Goal: Task Accomplishment & Management: Complete application form

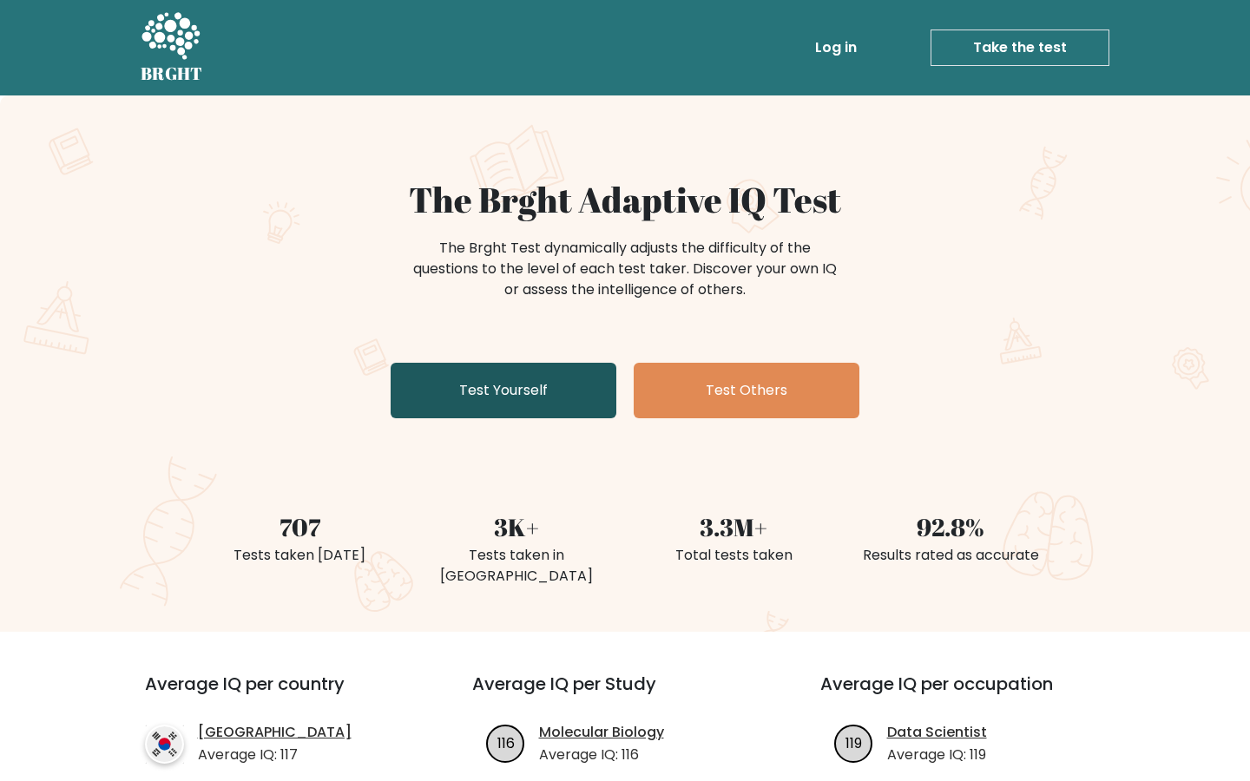
click at [536, 391] on link "Test Yourself" at bounding box center [504, 391] width 226 height 56
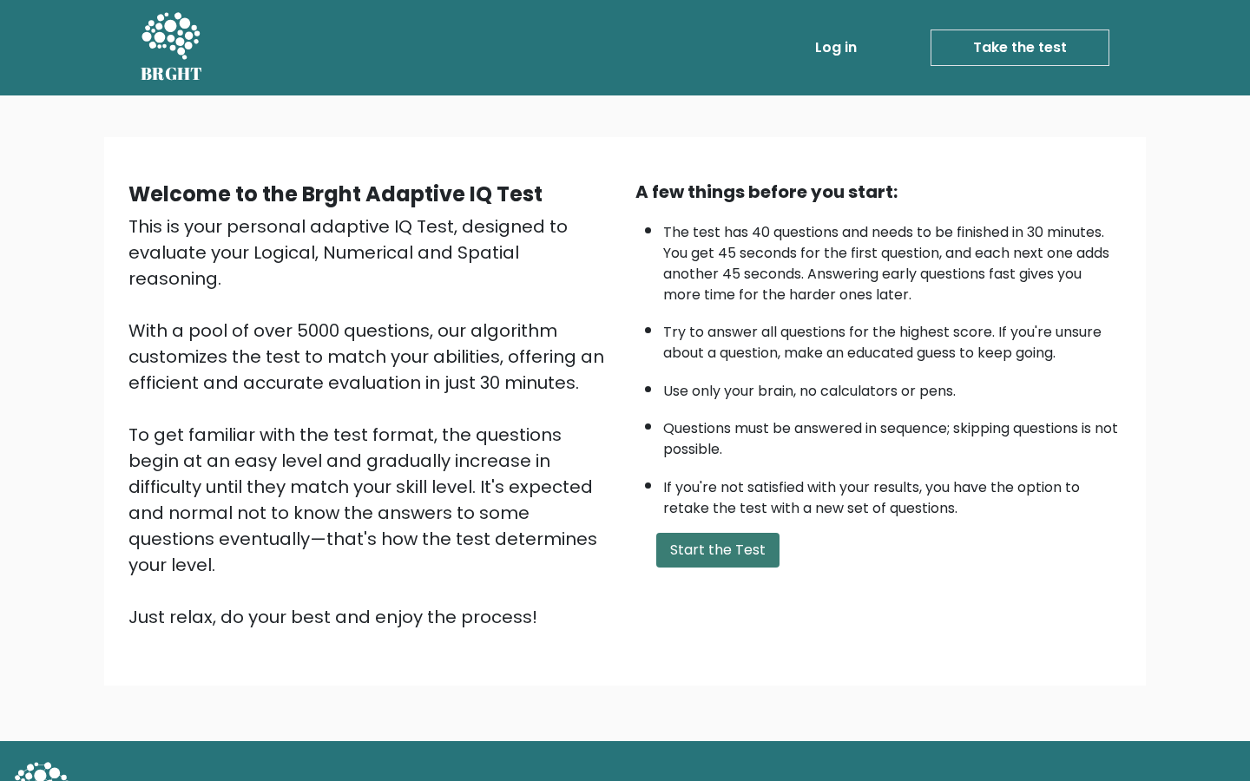
click at [727, 552] on button "Start the Test" at bounding box center [717, 550] width 123 height 35
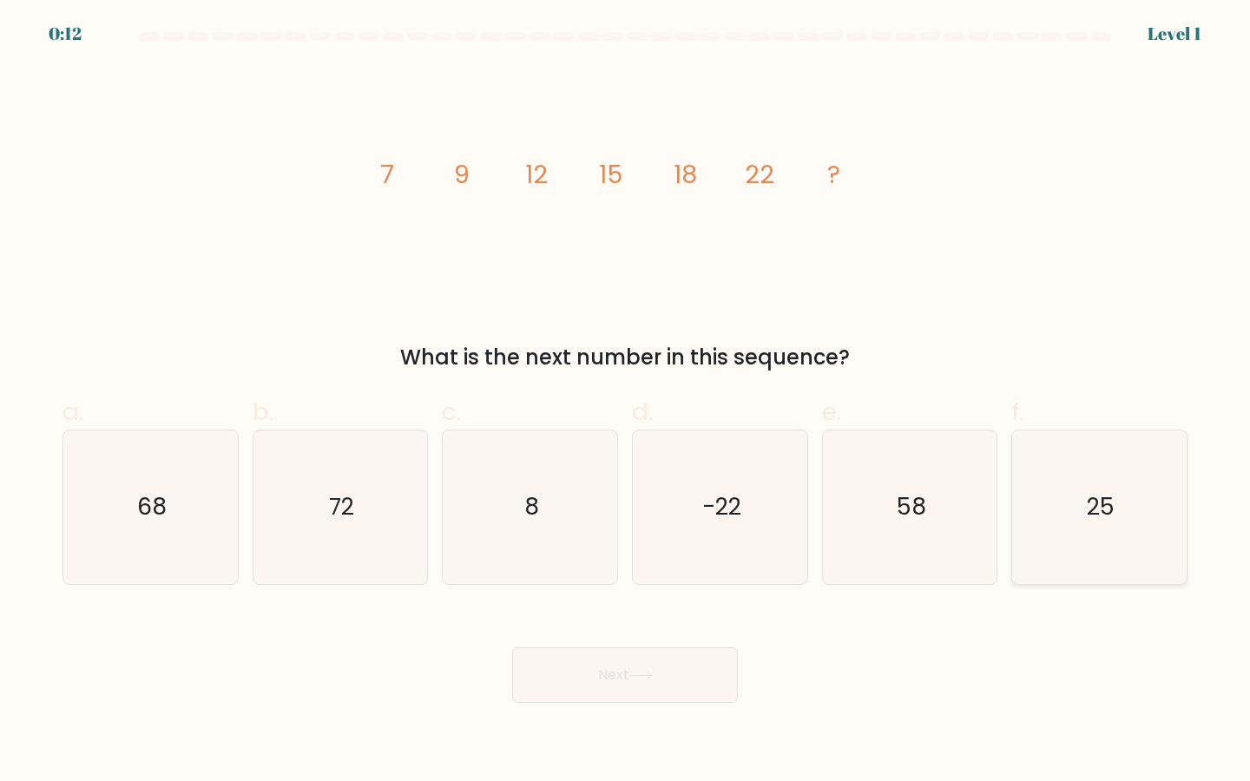
click at [1062, 521] on icon "25" at bounding box center [1099, 508] width 154 height 154
click at [626, 402] on input "f. 25" at bounding box center [625, 396] width 1 height 11
radio input "true"
click at [672, 675] on button "Next" at bounding box center [625, 676] width 226 height 56
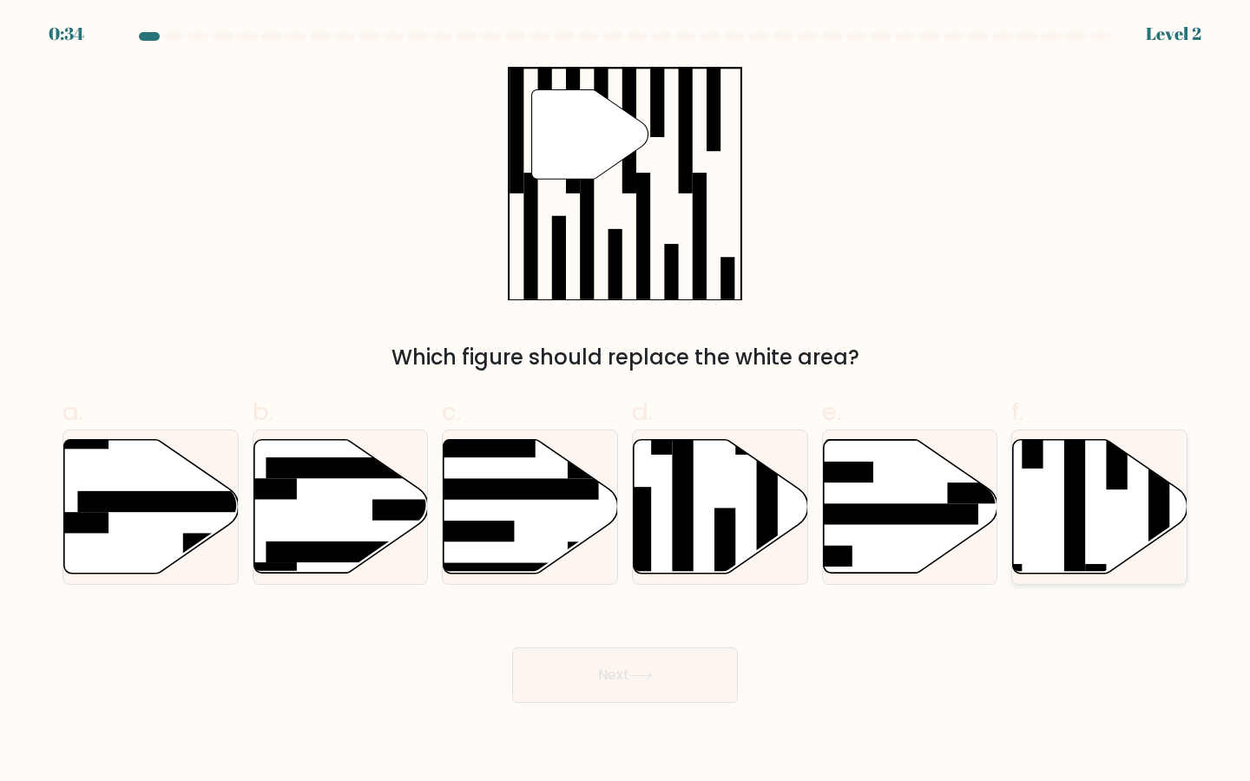
click at [1107, 564] on icon at bounding box center [1100, 507] width 174 height 134
click at [626, 402] on input "f." at bounding box center [625, 396] width 1 height 11
radio input "true"
click at [720, 687] on button "Next" at bounding box center [625, 676] width 226 height 56
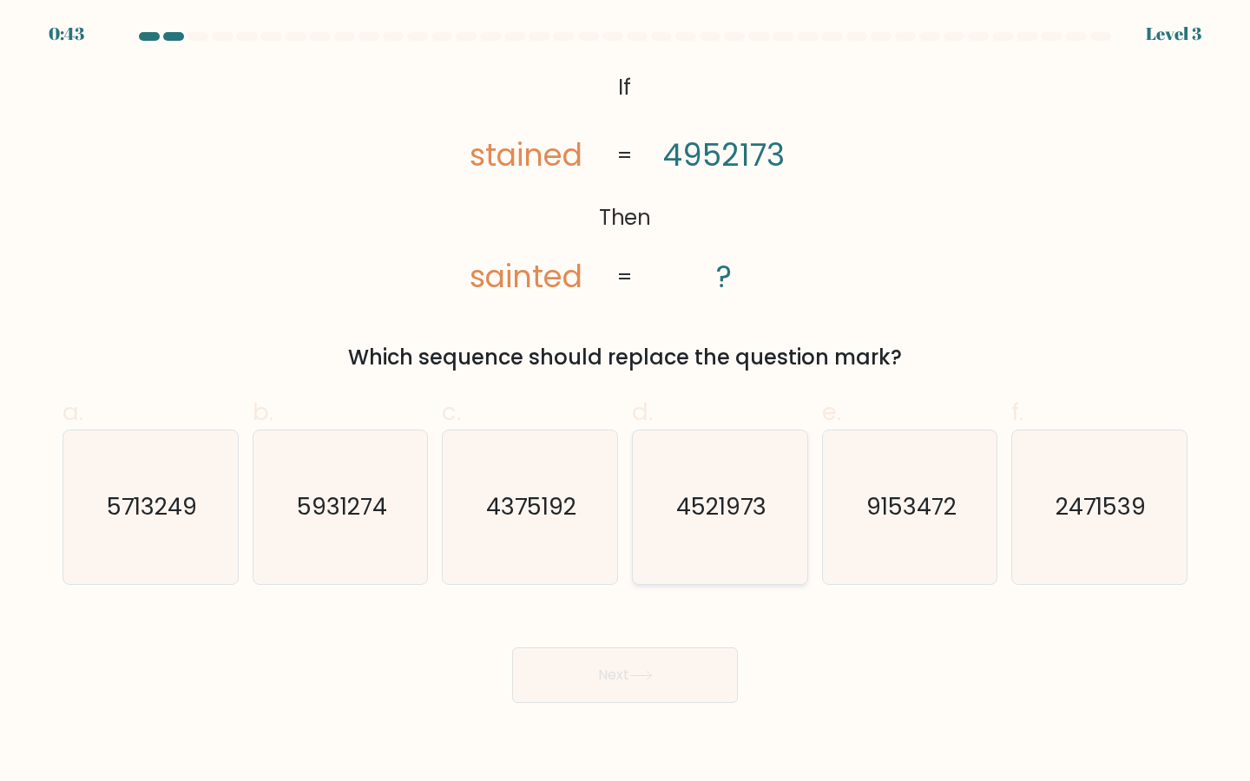
click at [728, 528] on icon "4521973" at bounding box center [720, 508] width 154 height 154
click at [626, 402] on input "d. 4521973" at bounding box center [625, 396] width 1 height 11
radio input "true"
click at [678, 687] on button "Next" at bounding box center [625, 676] width 226 height 56
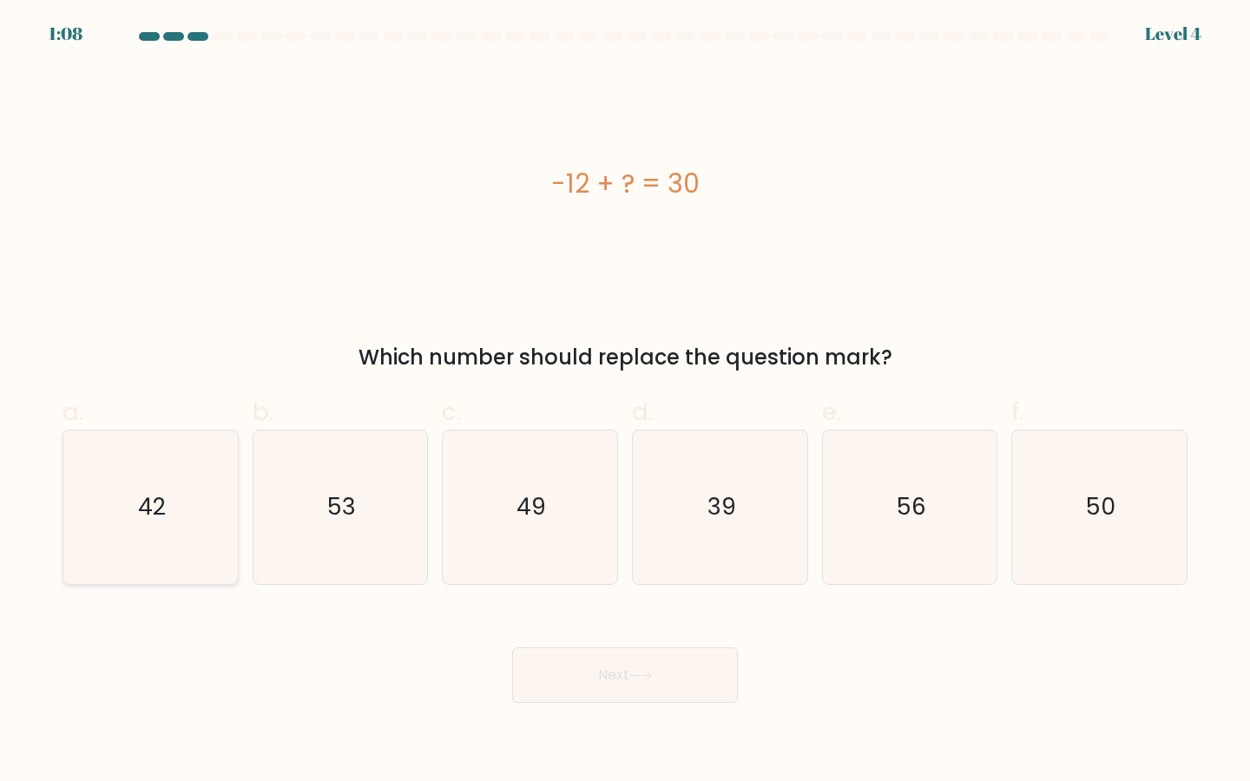
click at [135, 494] on icon "42" at bounding box center [151, 508] width 154 height 154
click at [625, 402] on input "a. 42" at bounding box center [625, 396] width 1 height 11
radio input "true"
click at [631, 682] on button "Next" at bounding box center [625, 676] width 226 height 56
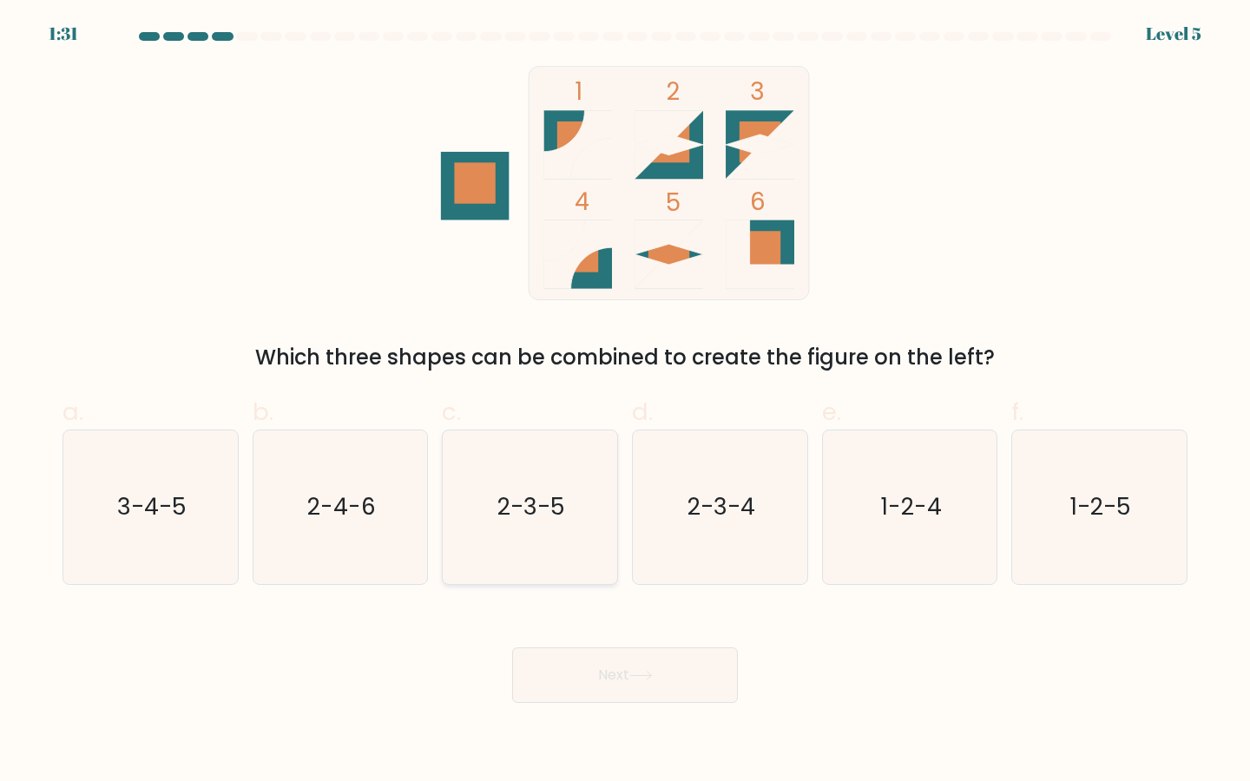
click at [536, 470] on icon "2-3-5" at bounding box center [530, 508] width 154 height 154
click at [625, 402] on input "c. 2-3-5" at bounding box center [625, 396] width 1 height 11
radio input "true"
click at [549, 667] on button "Next" at bounding box center [625, 676] width 226 height 56
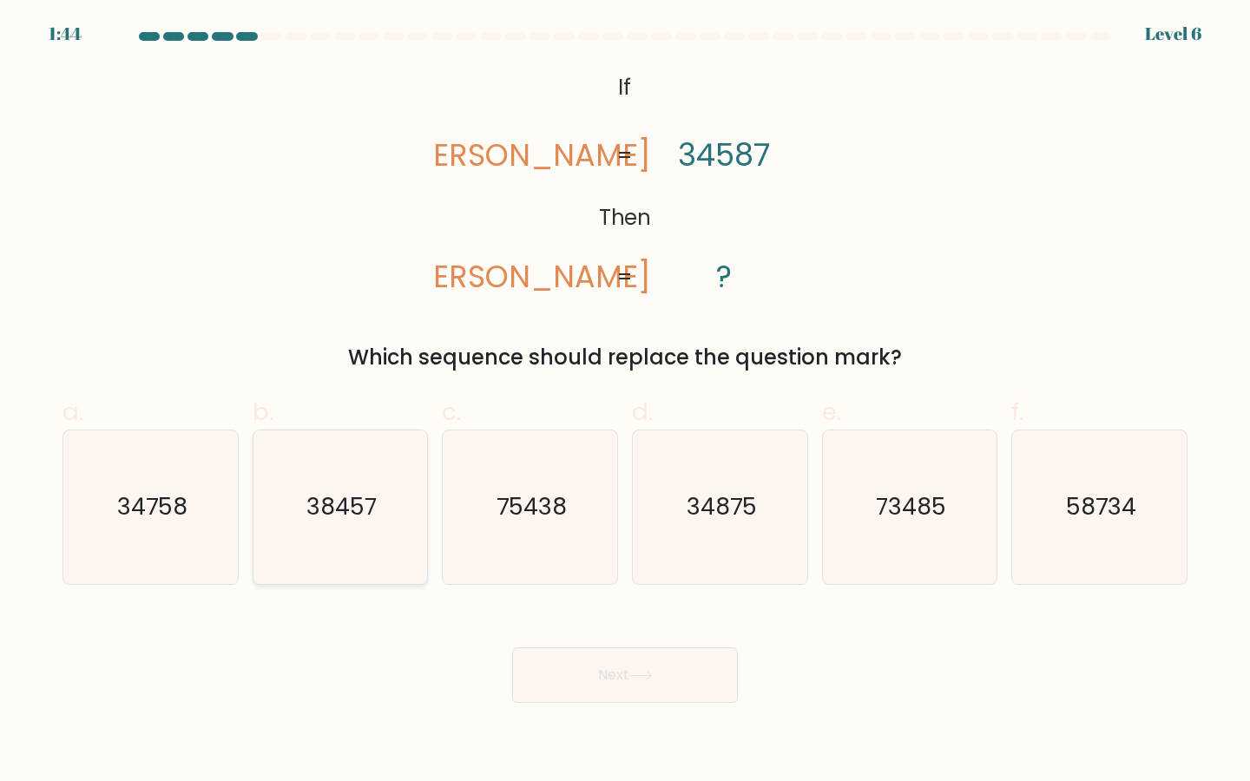
click at [316, 533] on icon "38457" at bounding box center [341, 508] width 154 height 154
click at [625, 402] on input "b. 38457" at bounding box center [625, 396] width 1 height 11
radio input "true"
click at [512, 648] on button "Next" at bounding box center [625, 676] width 226 height 56
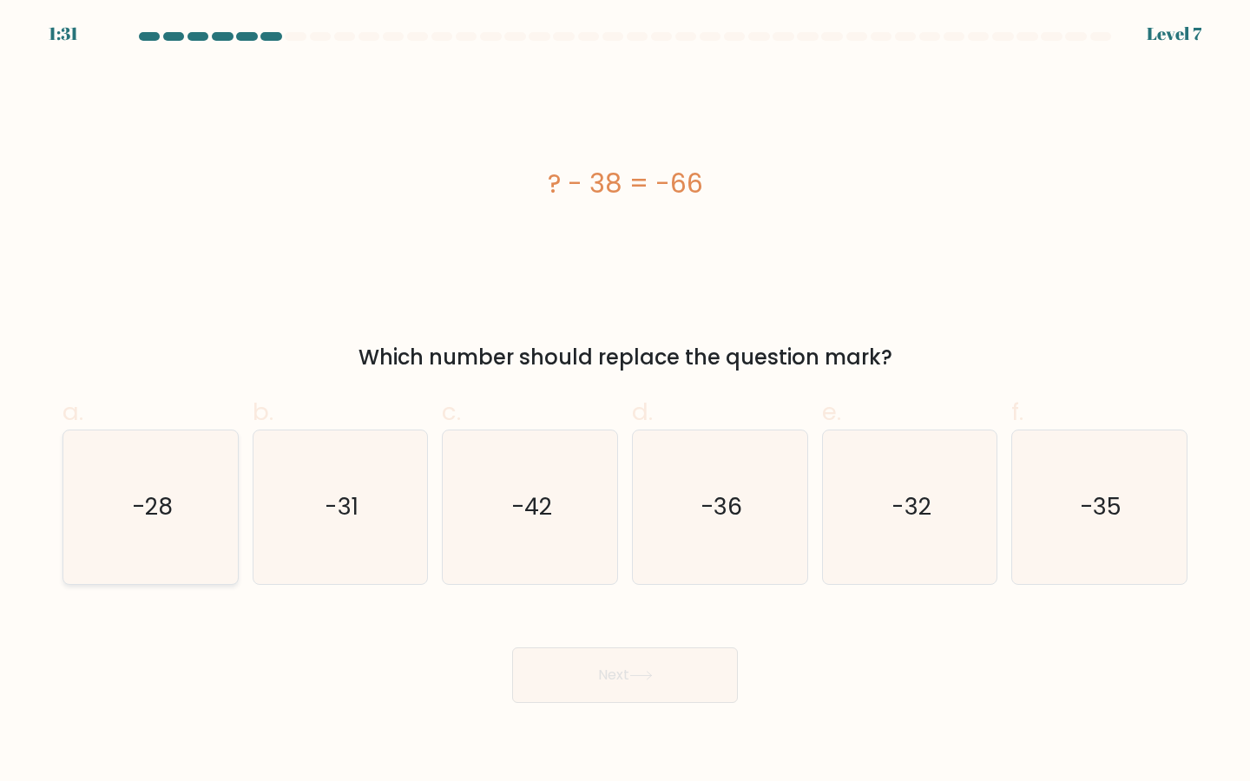
click at [164, 510] on text "-28" at bounding box center [152, 507] width 41 height 32
click at [625, 402] on input "a. -28" at bounding box center [625, 396] width 1 height 11
radio input "true"
click at [512, 648] on button "Next" at bounding box center [625, 676] width 226 height 56
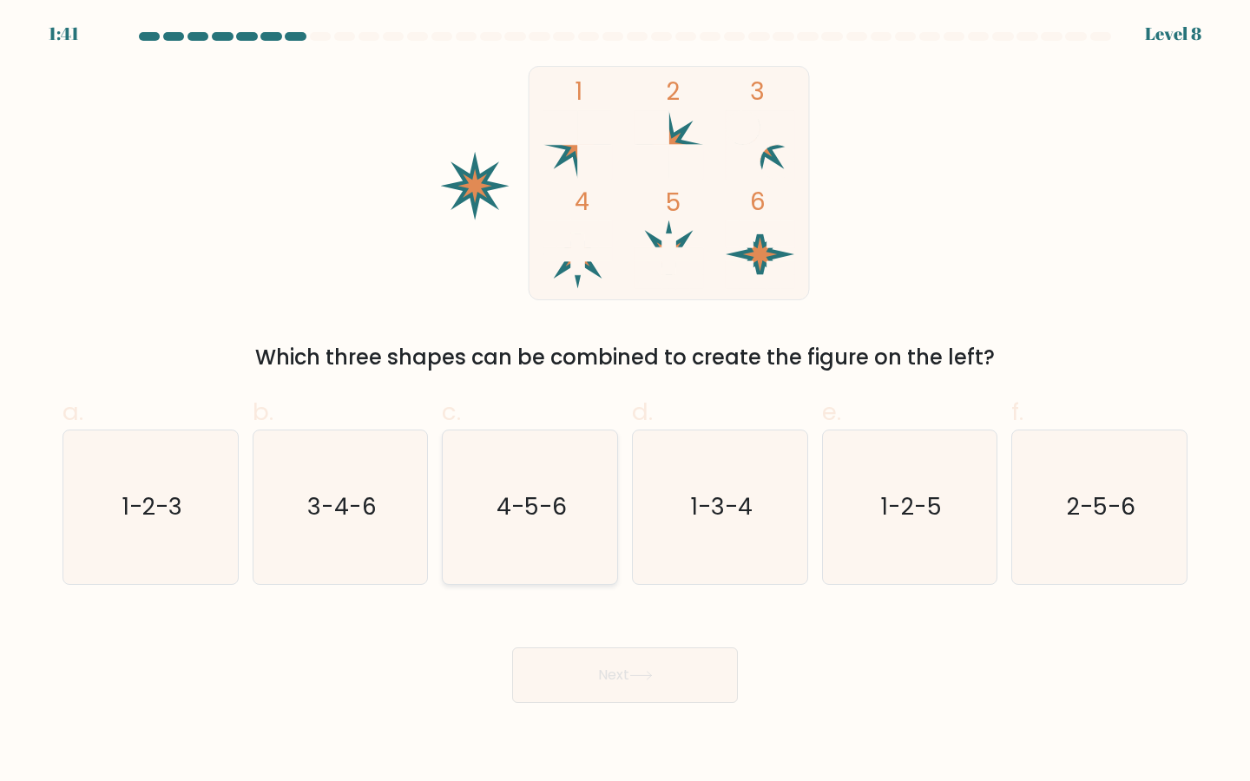
click at [584, 477] on icon "4-5-6" at bounding box center [530, 508] width 154 height 154
click at [625, 402] on input "c. 4-5-6" at bounding box center [625, 396] width 1 height 11
radio input "true"
click at [590, 676] on button "Next" at bounding box center [625, 676] width 226 height 56
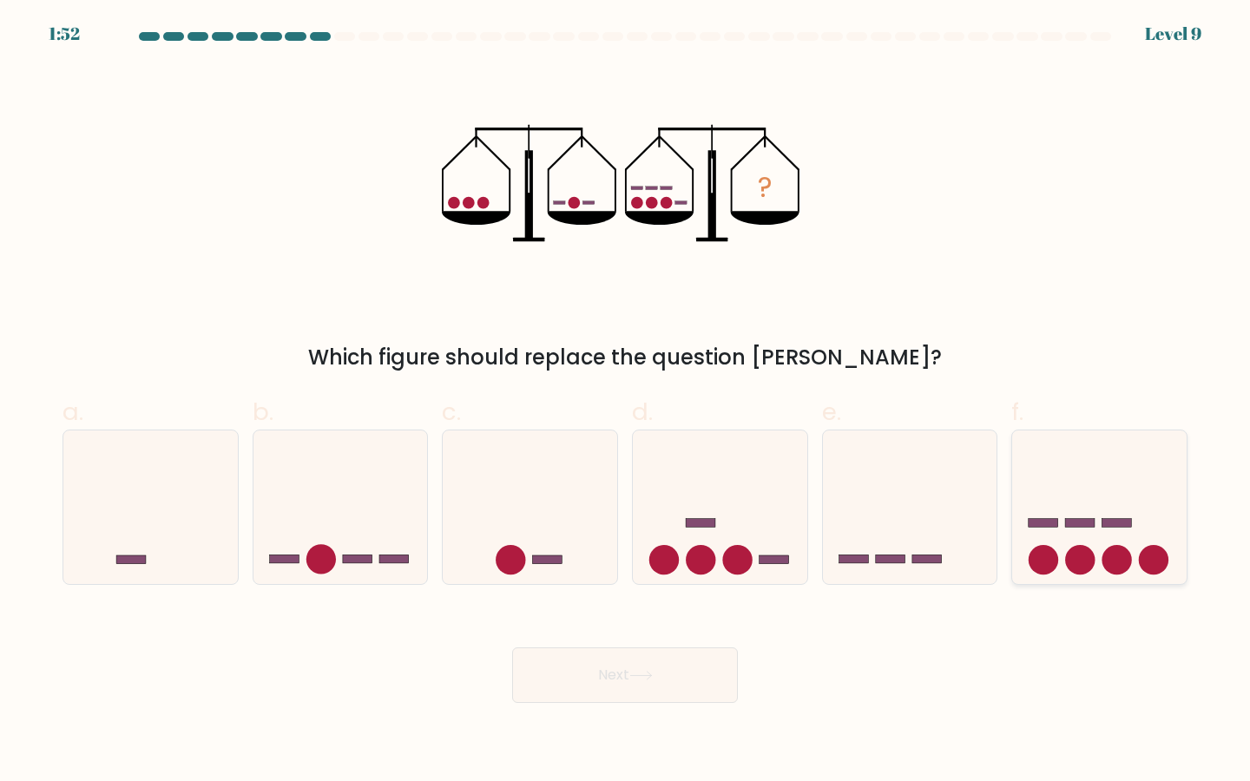
click at [1161, 562] on circle at bounding box center [1154, 560] width 30 height 30
click at [626, 402] on input "f." at bounding box center [625, 396] width 1 height 11
radio input "true"
click at [684, 703] on body "1:51 Level 9" at bounding box center [625, 390] width 1250 height 781
click at [674, 687] on button "Next" at bounding box center [625, 676] width 226 height 56
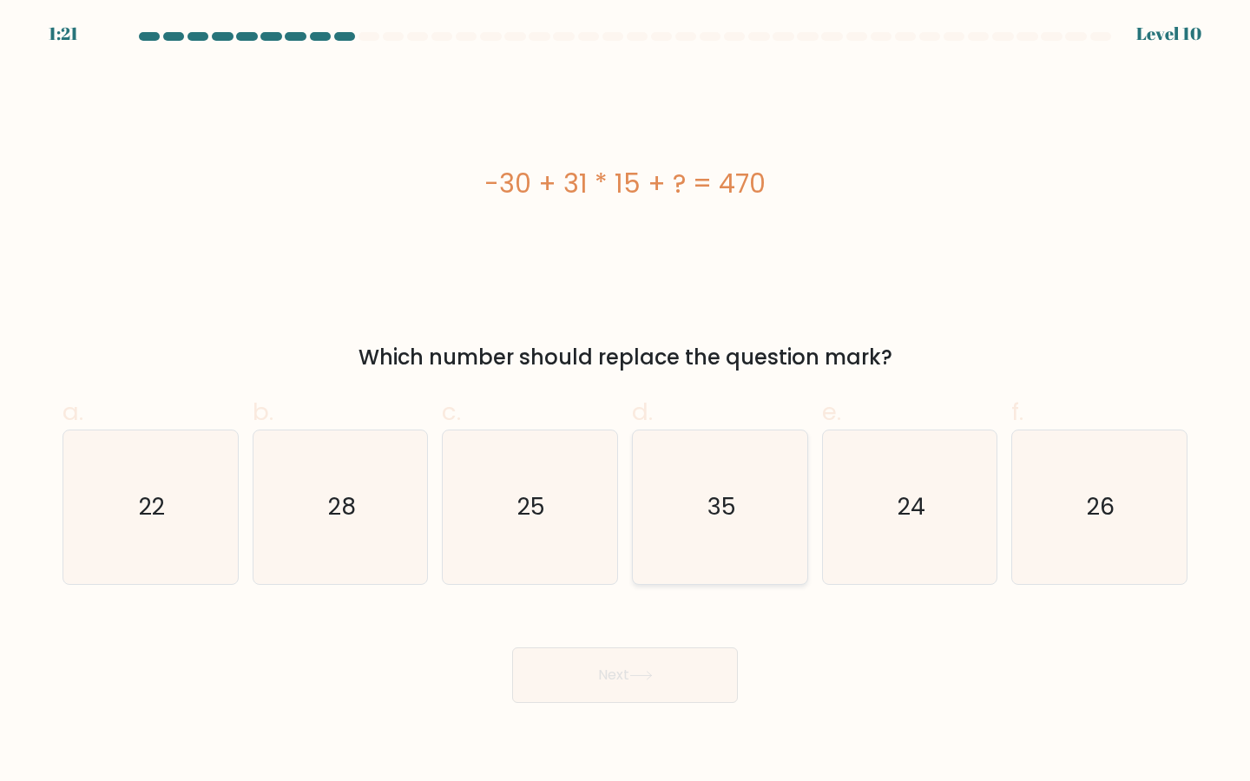
click at [759, 481] on icon "35" at bounding box center [720, 508] width 154 height 154
click at [626, 402] on input "d. 35" at bounding box center [625, 396] width 1 height 11
radio input "true"
click at [643, 691] on button "Next" at bounding box center [625, 676] width 226 height 56
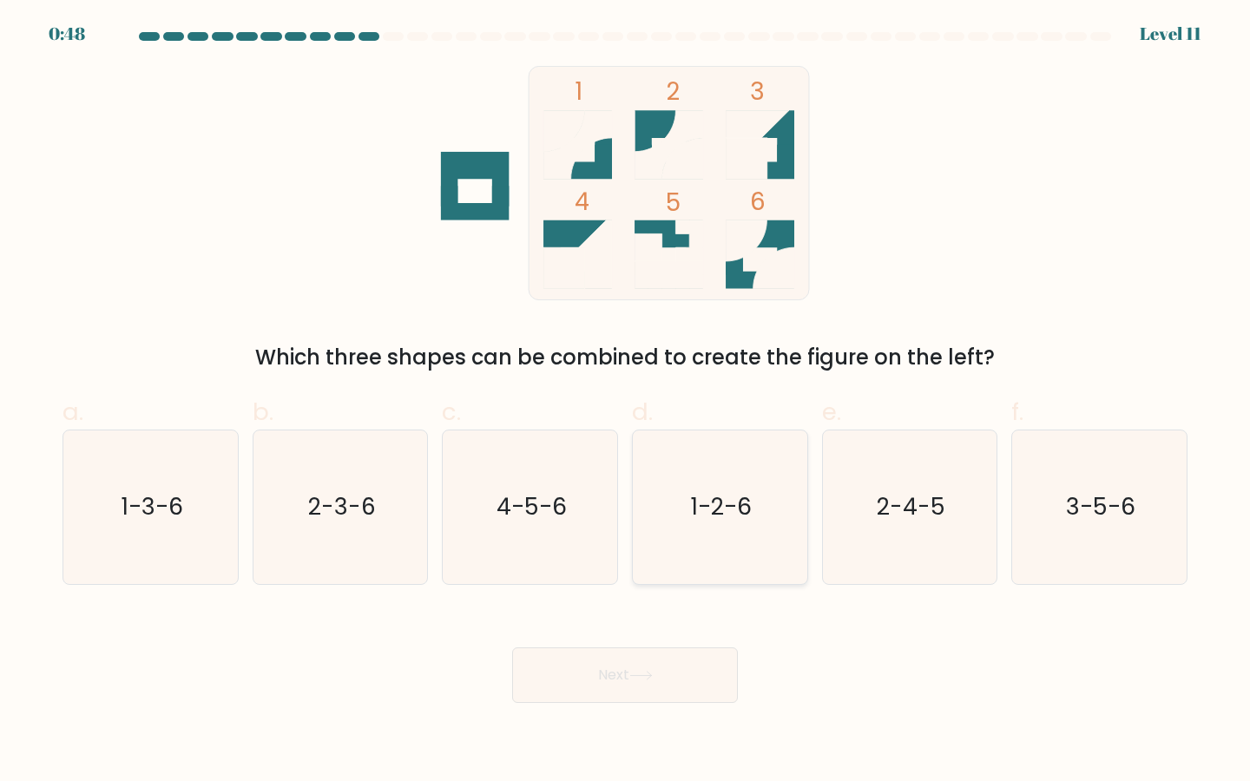
click at [753, 492] on icon "1-2-6" at bounding box center [720, 508] width 154 height 154
click at [626, 402] on input "d. 1-2-6" at bounding box center [625, 396] width 1 height 11
radio input "true"
click at [661, 680] on button "Next" at bounding box center [625, 676] width 226 height 56
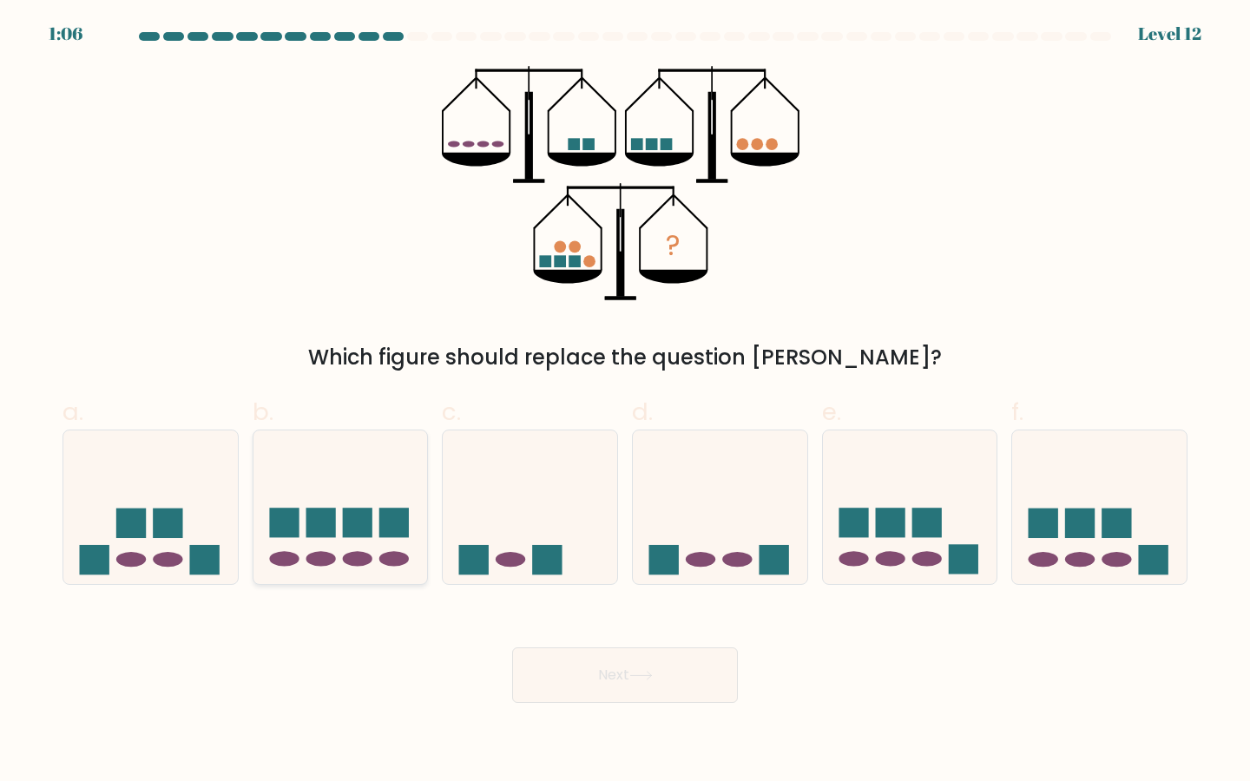
click at [333, 529] on rect at bounding box center [321, 524] width 30 height 30
click at [625, 402] on input "b." at bounding box center [625, 396] width 1 height 11
radio input "true"
click at [695, 679] on button "Next" at bounding box center [625, 676] width 226 height 56
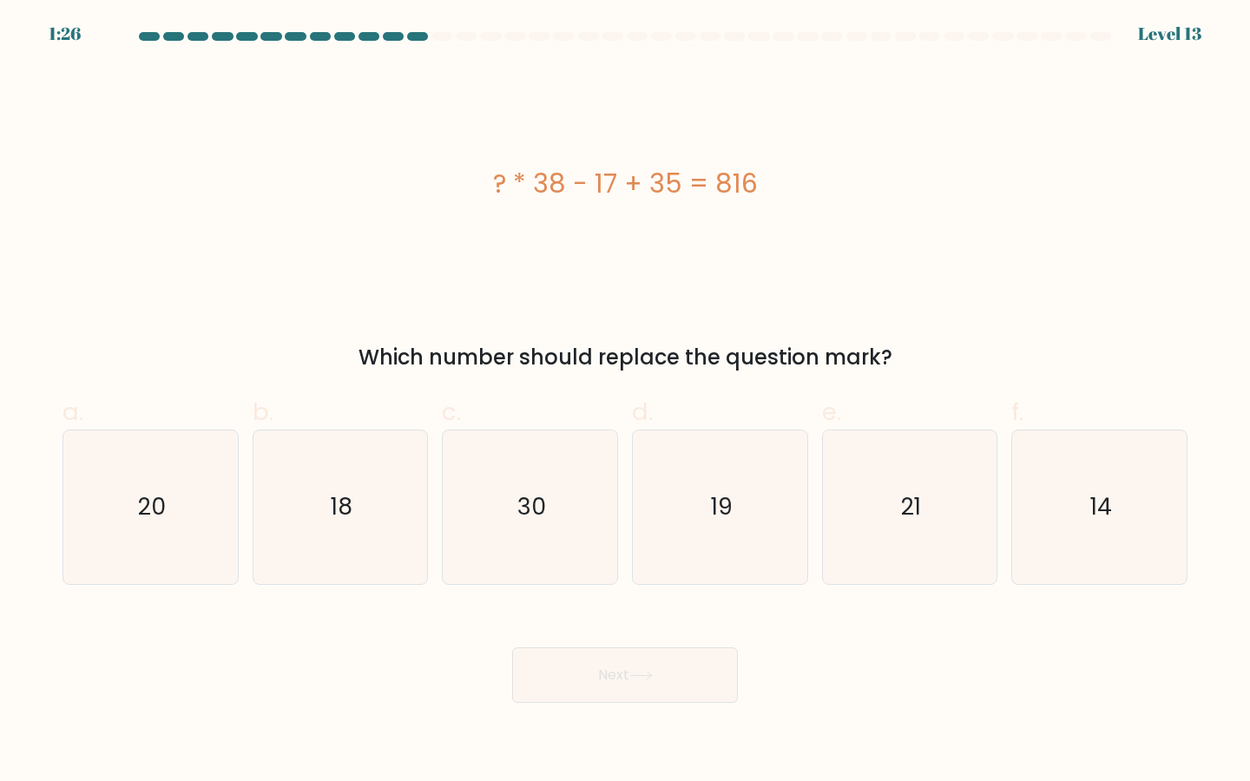
click at [66, 29] on div "1:26" at bounding box center [65, 34] width 32 height 26
